Goal: Task Accomplishment & Management: Use online tool/utility

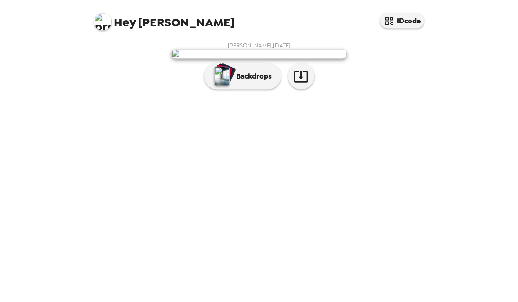
scroll to position [37, 0]
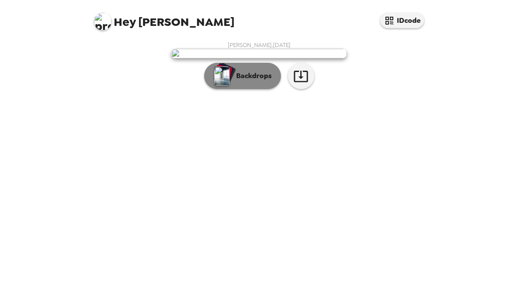
click at [245, 82] on p "Backdrops" at bounding box center [252, 76] width 40 height 11
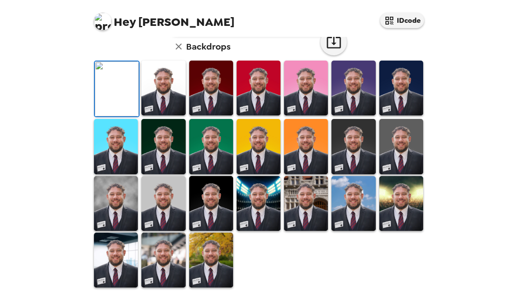
scroll to position [94, 0]
click at [352, 116] on img at bounding box center [354, 88] width 44 height 55
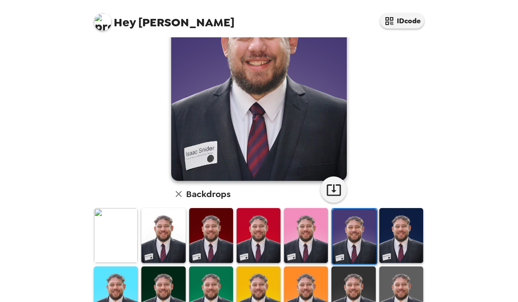
scroll to position [88, 0]
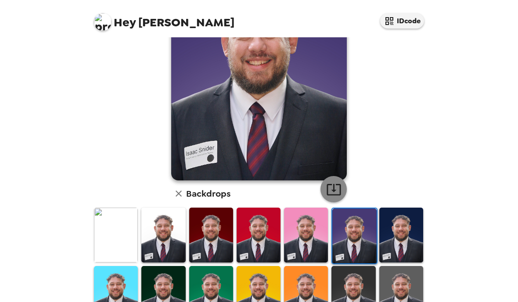
click at [335, 189] on icon "button" at bounding box center [333, 189] width 15 height 15
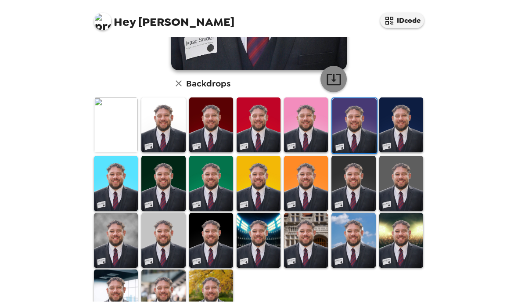
scroll to position [198, 0]
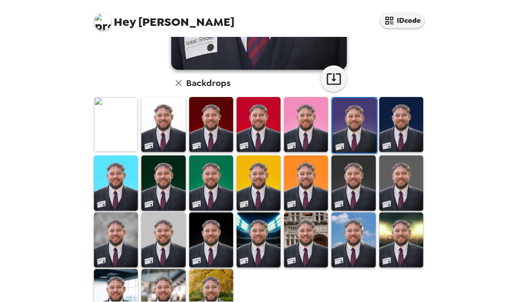
click at [302, 213] on img at bounding box center [306, 240] width 44 height 55
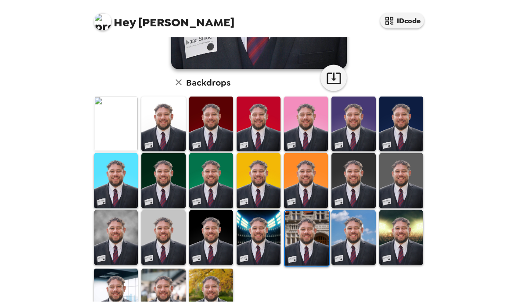
scroll to position [37, 0]
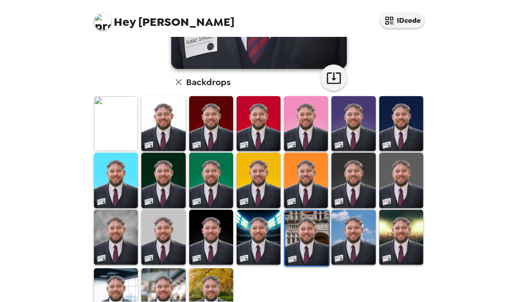
click at [210, 269] on img at bounding box center [211, 296] width 44 height 55
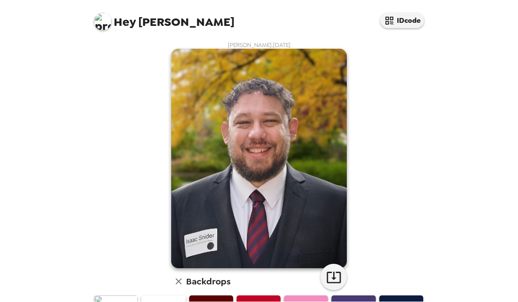
scroll to position [0, 0]
click at [337, 270] on icon "button" at bounding box center [333, 277] width 15 height 15
